Goal: Task Accomplishment & Management: Manage account settings

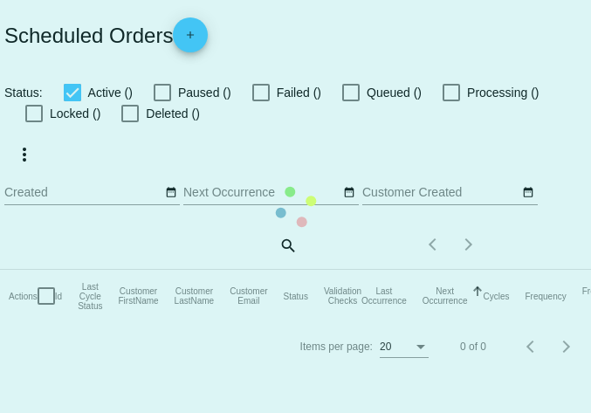
checkbox input "true"
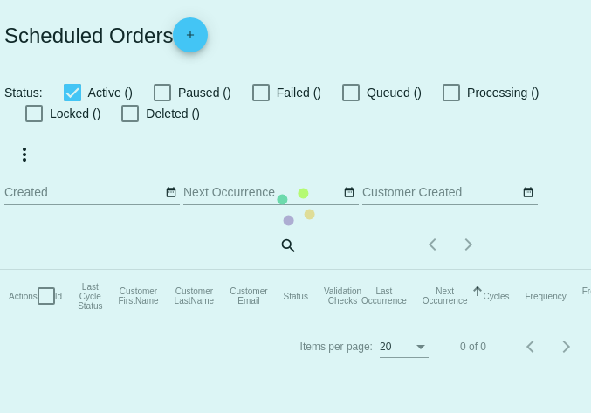
checkbox input "true"
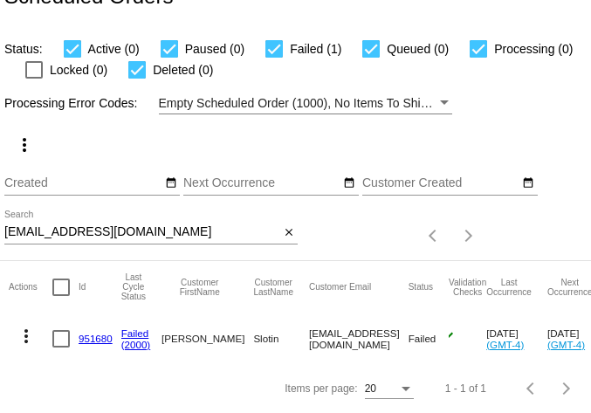
scroll to position [47, 0]
click at [22, 325] on mat-icon "more_vert" at bounding box center [26, 335] width 21 height 21
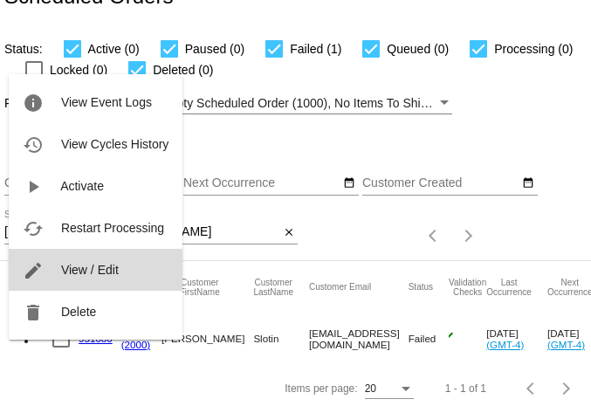
click at [75, 265] on span "View / Edit" at bounding box center [90, 270] width 58 height 14
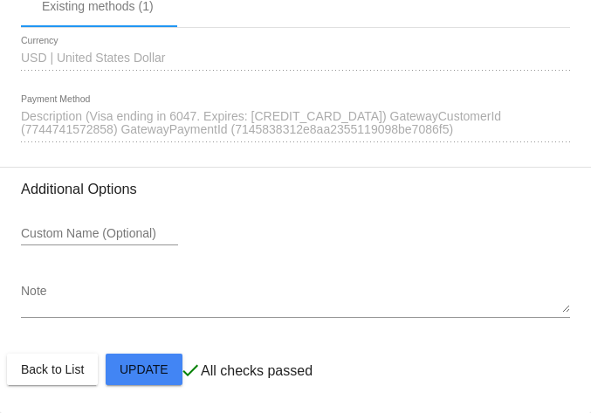
scroll to position [1964, 0]
